Goal: Answer question/provide support

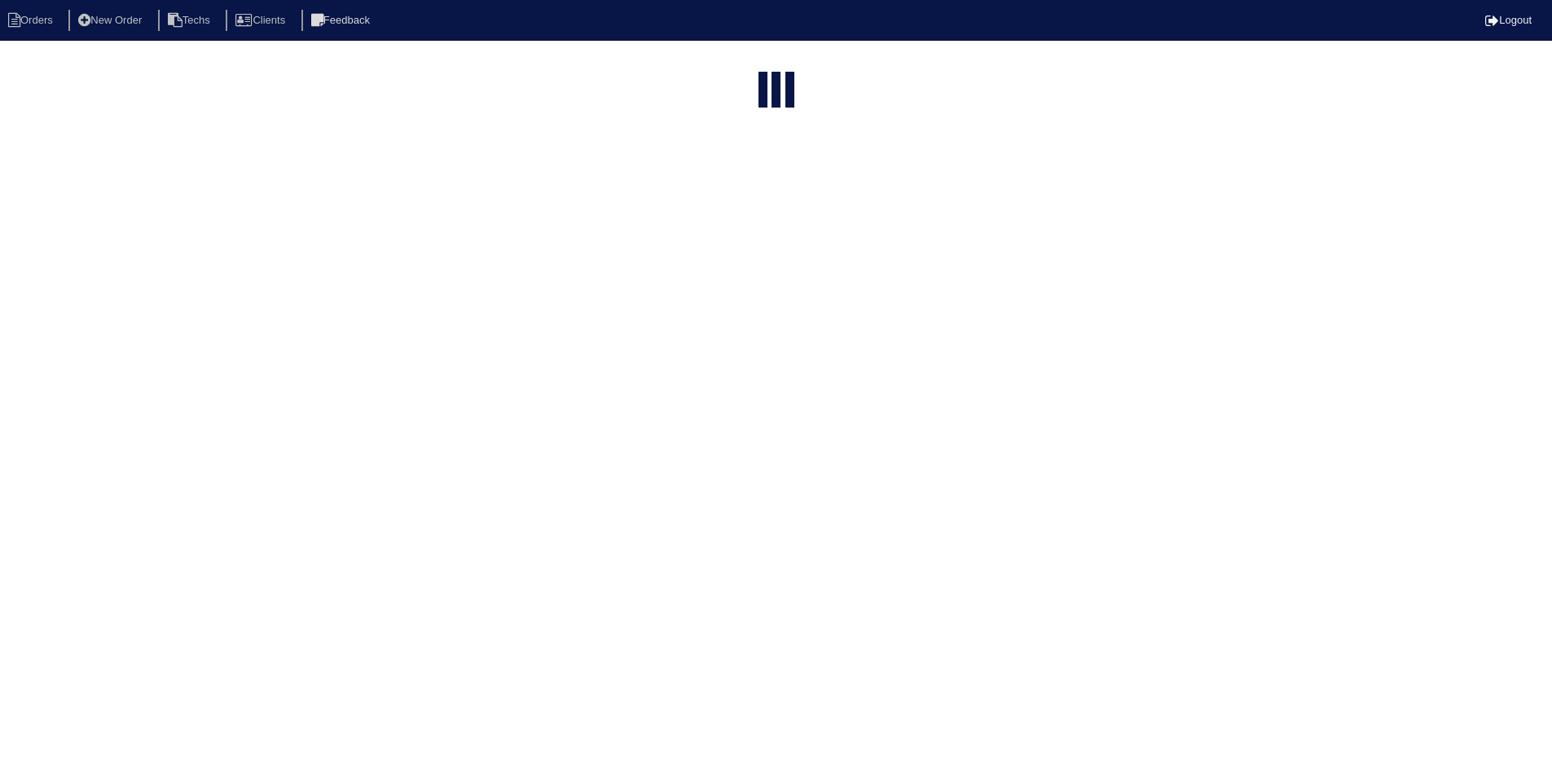
select select "15"
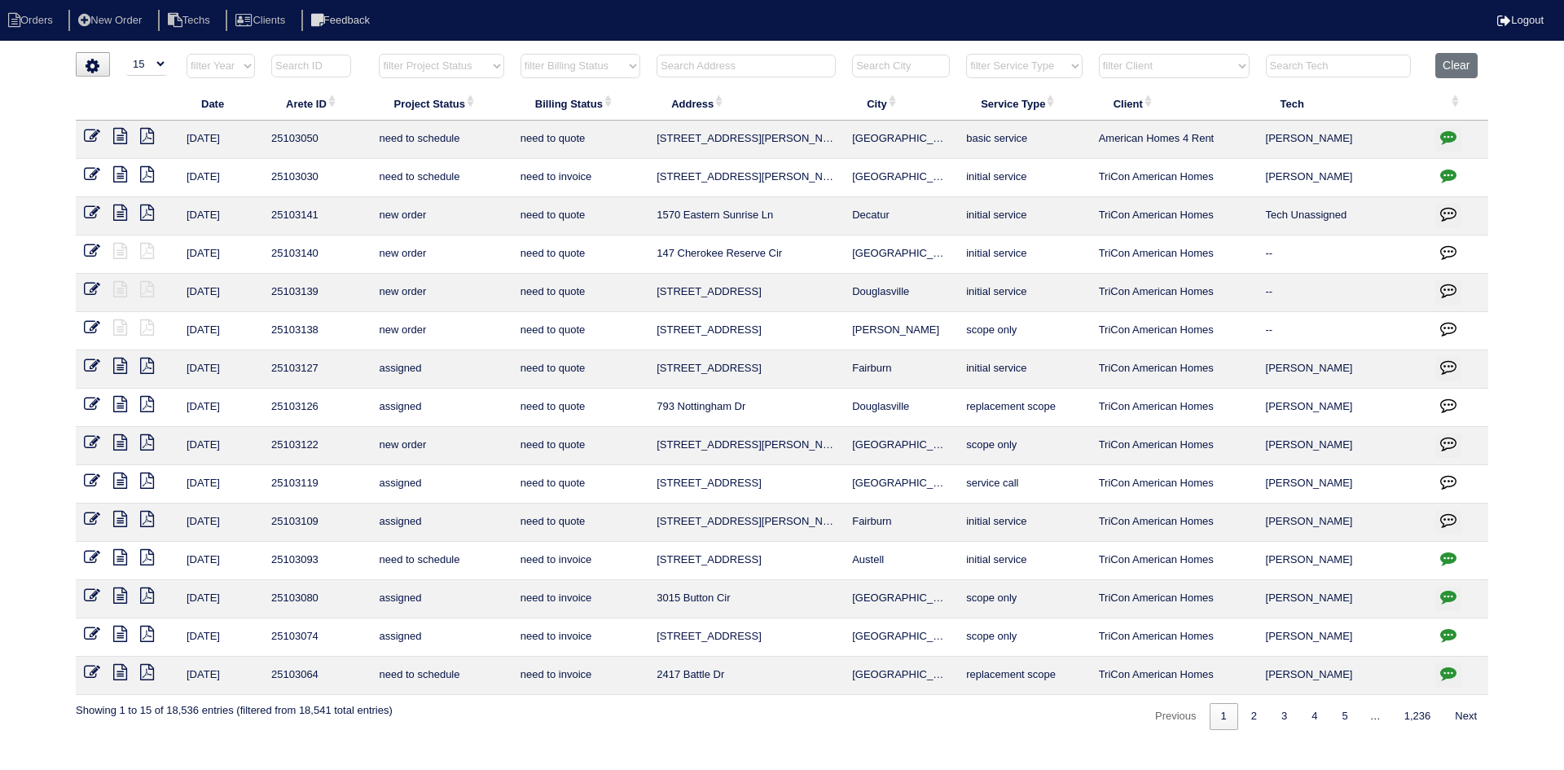
click at [693, 59] on input "text" at bounding box center [746, 66] width 179 height 23
paste input "[STREET_ADDRESS][PERSON_NAME]"
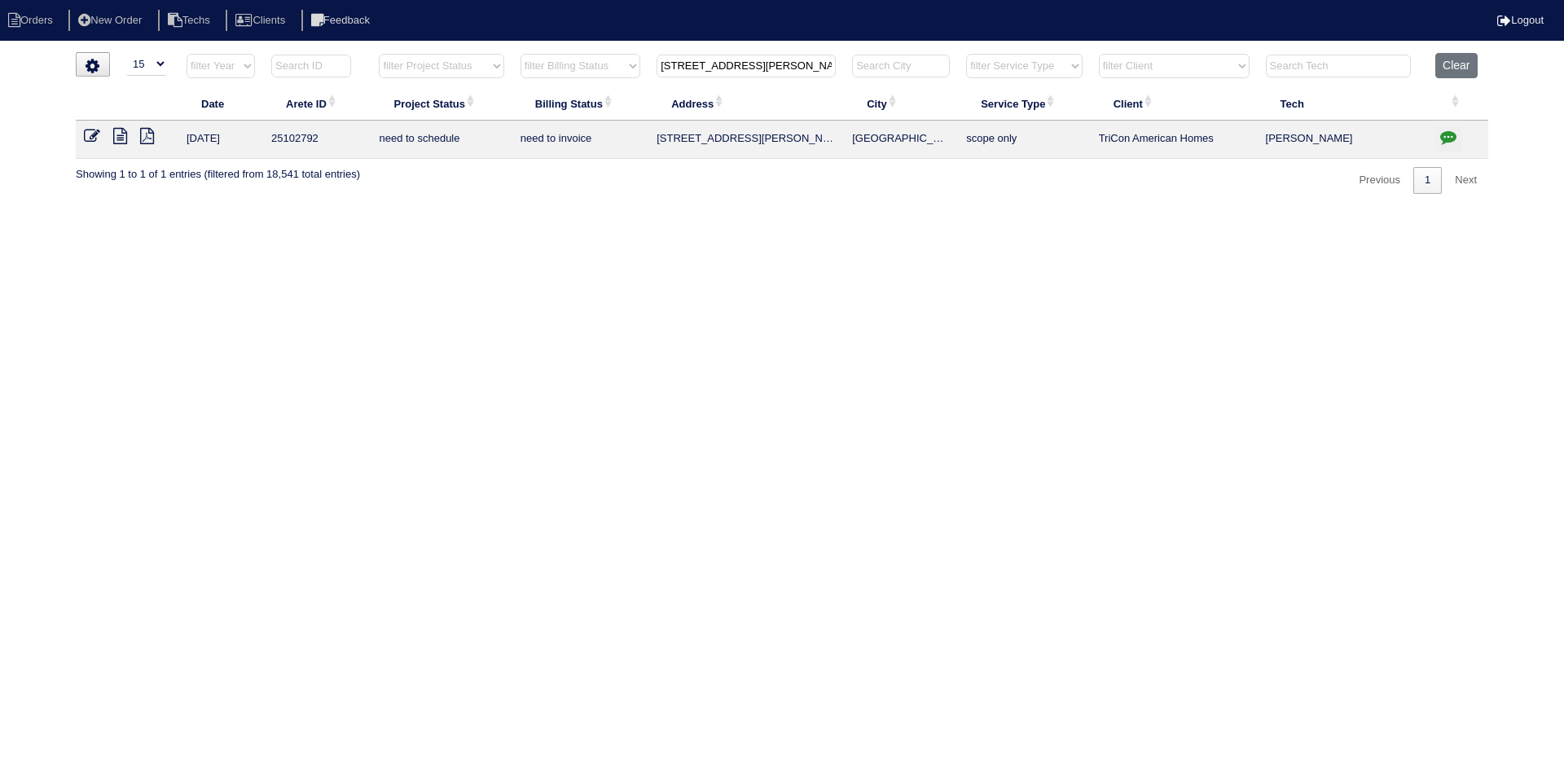
type input "[STREET_ADDRESS][PERSON_NAME]"
click at [116, 134] on icon at bounding box center [120, 136] width 14 height 16
click at [1448, 134] on icon "button" at bounding box center [1448, 137] width 16 height 16
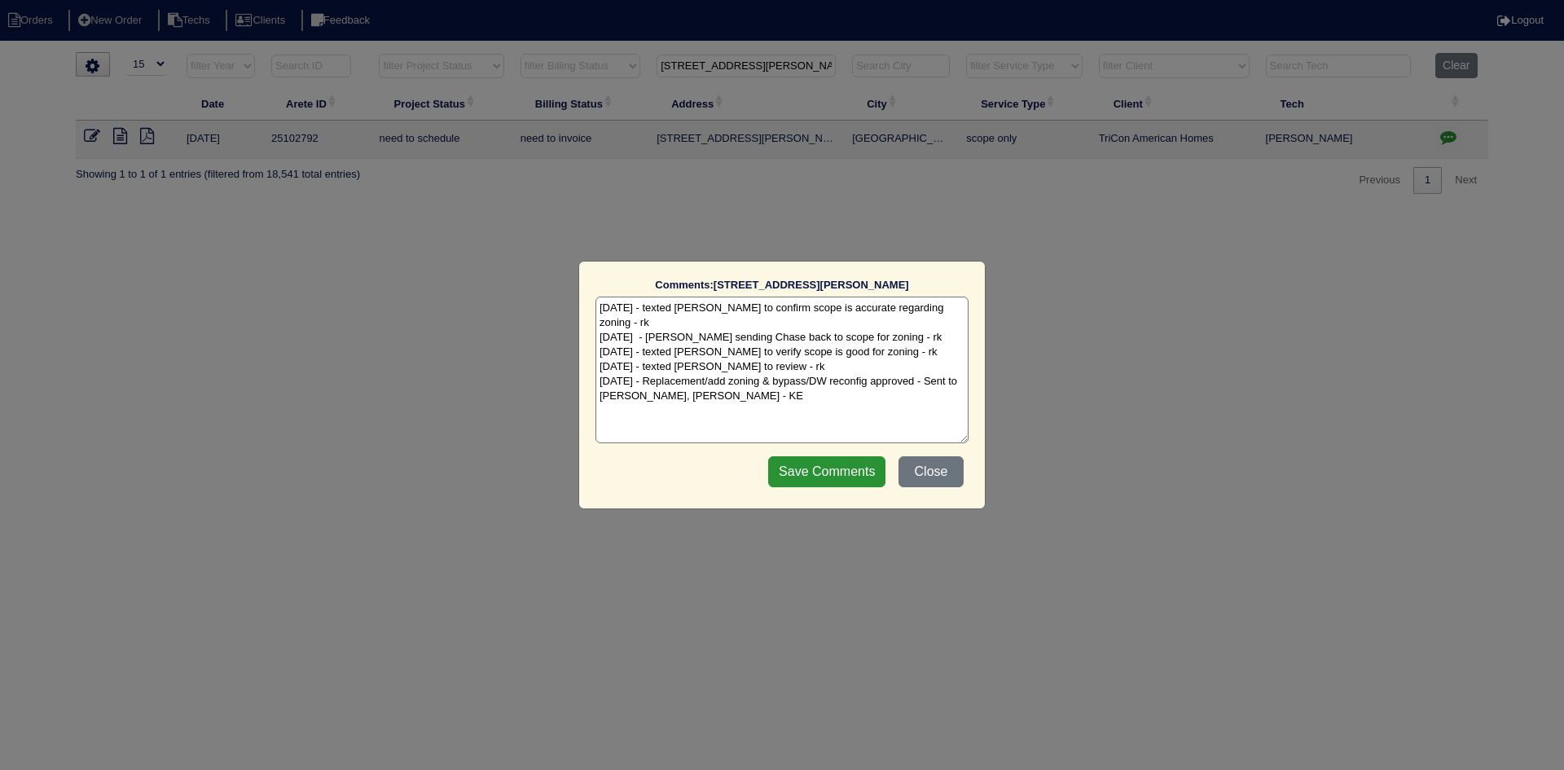
click at [734, 384] on textarea "[DATE] - texted [PERSON_NAME] to confirm scope is accurate regarding zoning - r…" at bounding box center [781, 370] width 373 height 147
paste textarea "Equipment ordered - pricing verified Sibi order number: TAH-R9GQ7T7N Order plac…"
click at [820, 390] on textarea "[DATE] - texted [PERSON_NAME] to confirm scope is accurate regarding zoning - r…" at bounding box center [781, 370] width 373 height 147
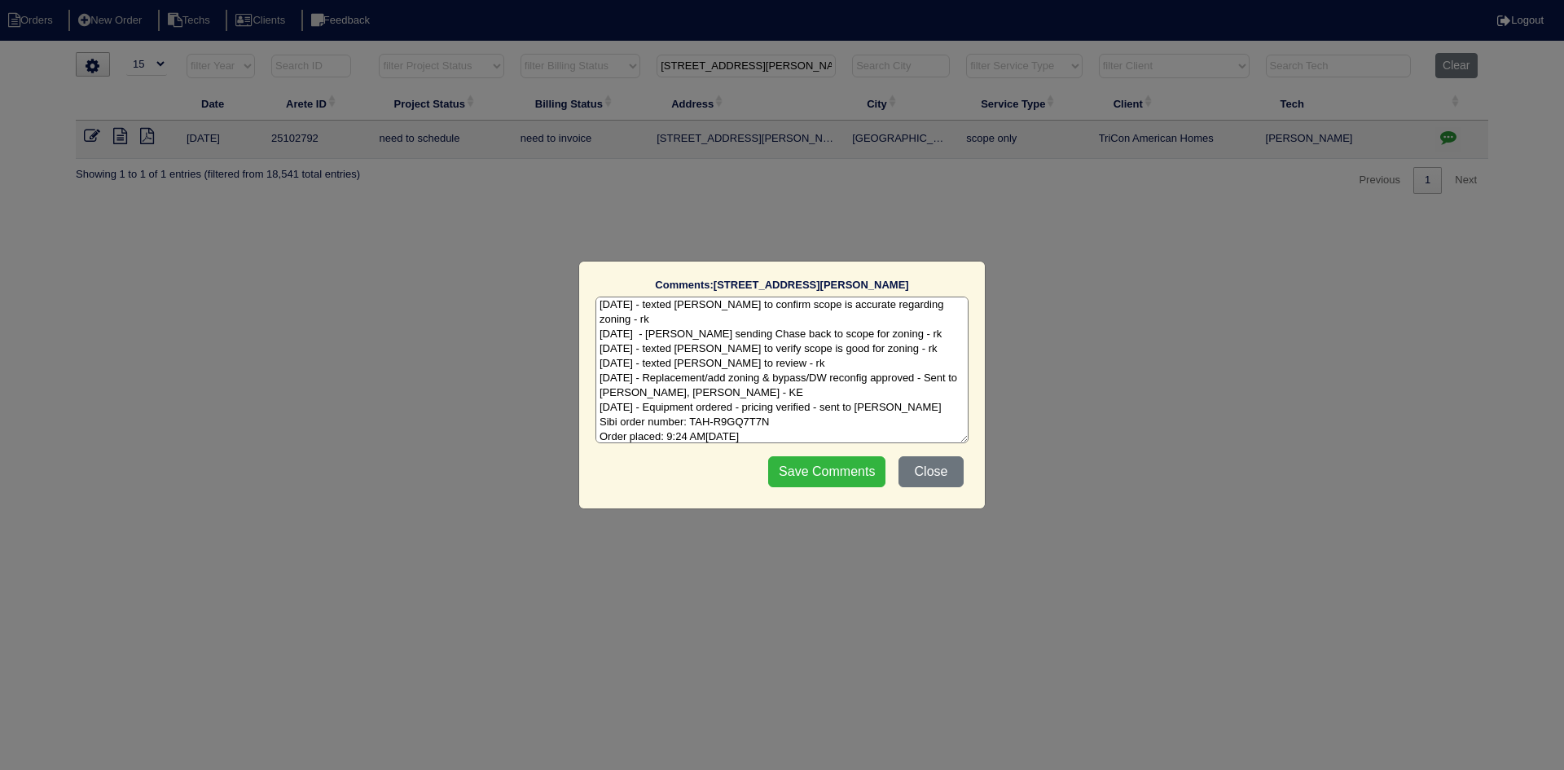
type textarea "[DATE] - texted [PERSON_NAME] to confirm scope is accurate regarding zoning - r…"
click at [833, 475] on input "Save Comments" at bounding box center [826, 471] width 117 height 31
click at [826, 466] on input "Save Comments" at bounding box center [826, 471] width 117 height 31
drag, startPoint x: 599, startPoint y: 387, endPoint x: 811, endPoint y: 439, distance: 218.9
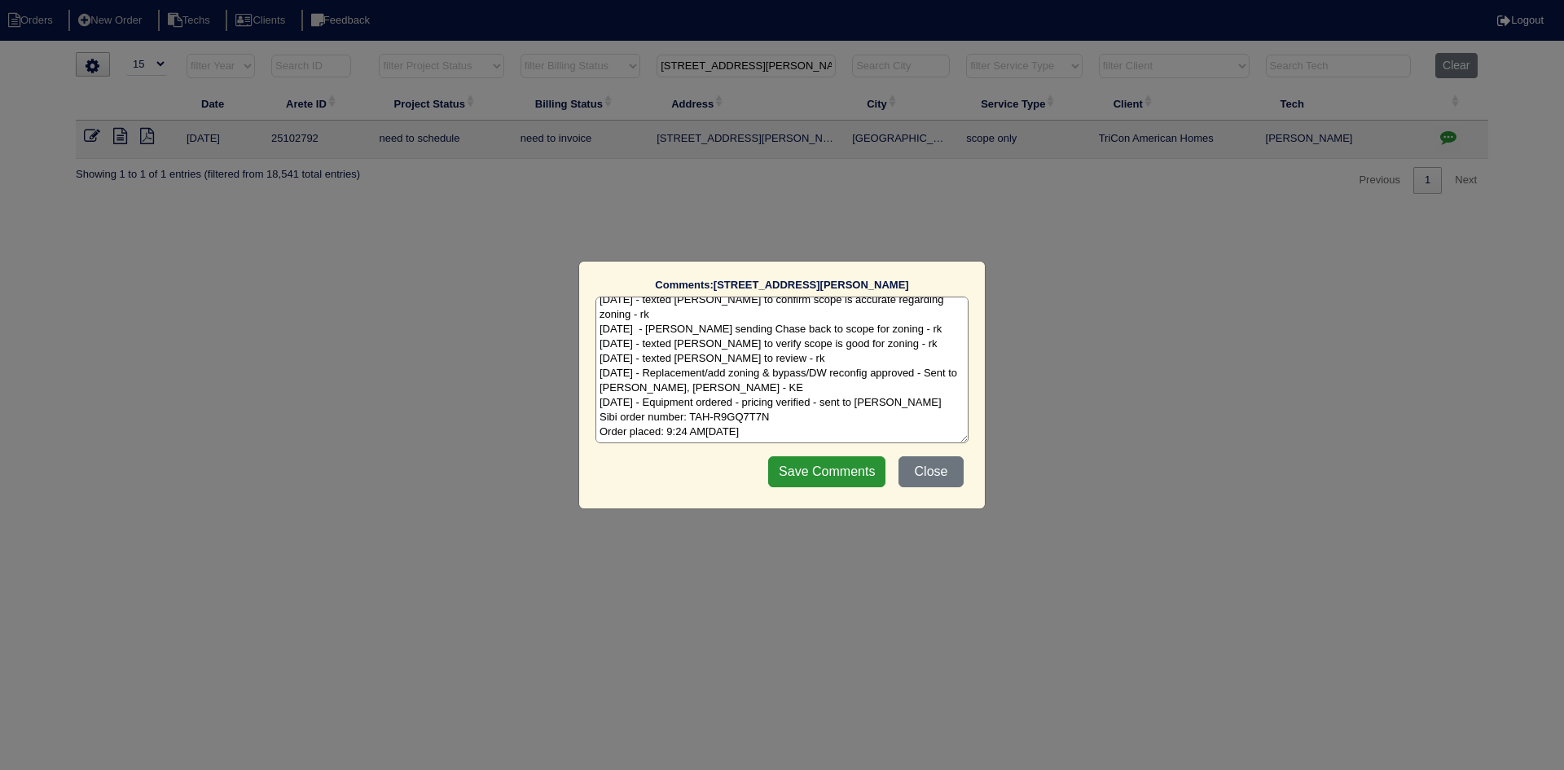
click at [811, 439] on textarea "[DATE] - texted [PERSON_NAME] to confirm scope is accurate regarding zoning - r…" at bounding box center [781, 370] width 373 height 147
click at [942, 473] on button "Close" at bounding box center [931, 471] width 65 height 31
